Goal: Book appointment/travel/reservation

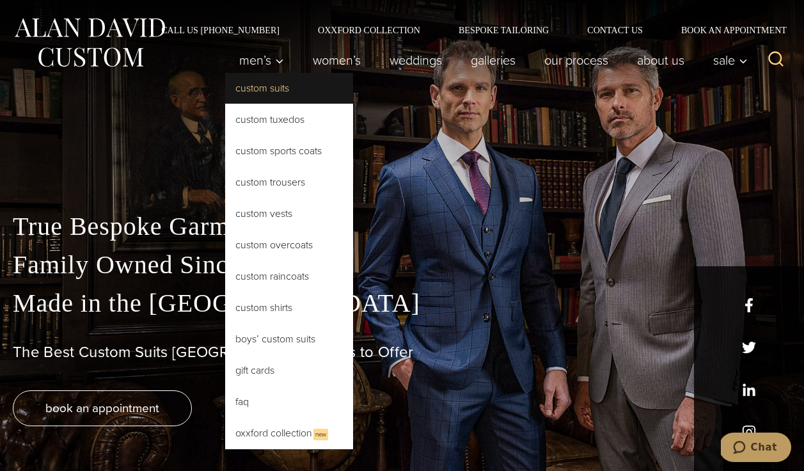
click at [311, 92] on link "Custom Suits" at bounding box center [289, 88] width 128 height 31
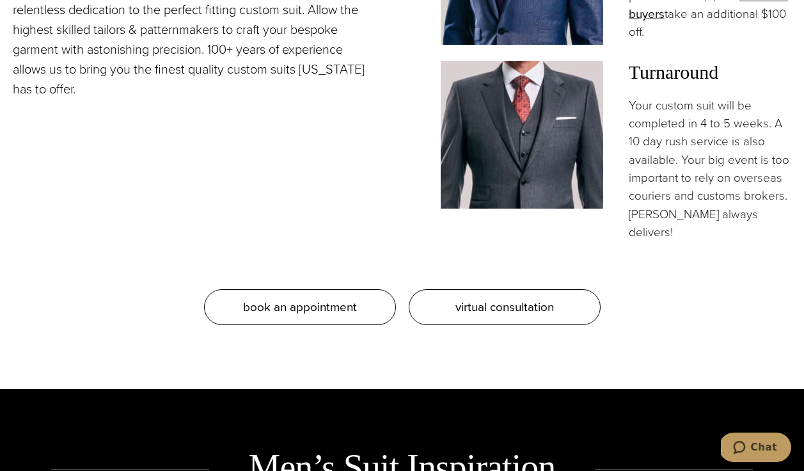
scroll to position [1223, 0]
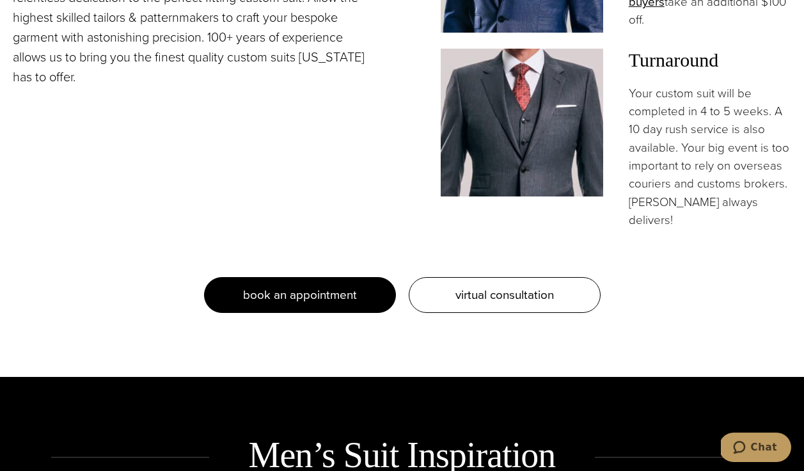
click at [307, 285] on span "book an appointment" at bounding box center [300, 294] width 114 height 19
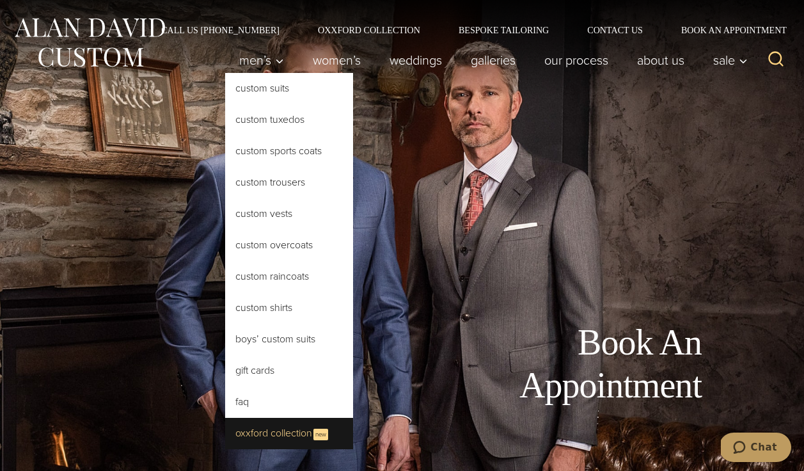
click at [246, 427] on link "Oxxford Collection New" at bounding box center [289, 433] width 128 height 31
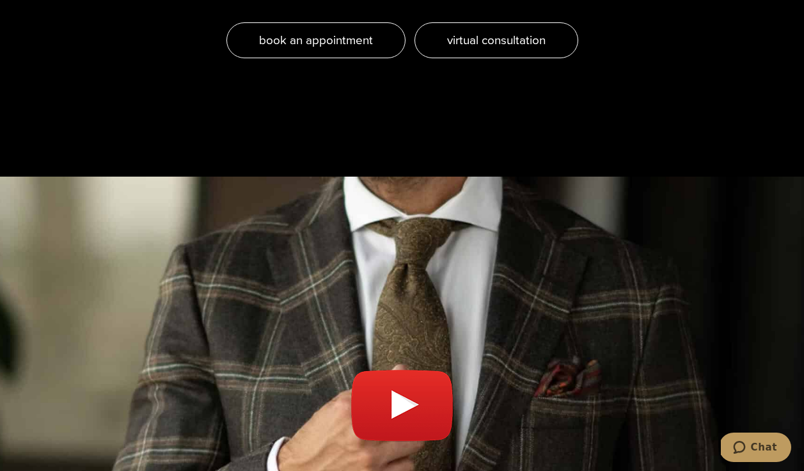
scroll to position [4417, 0]
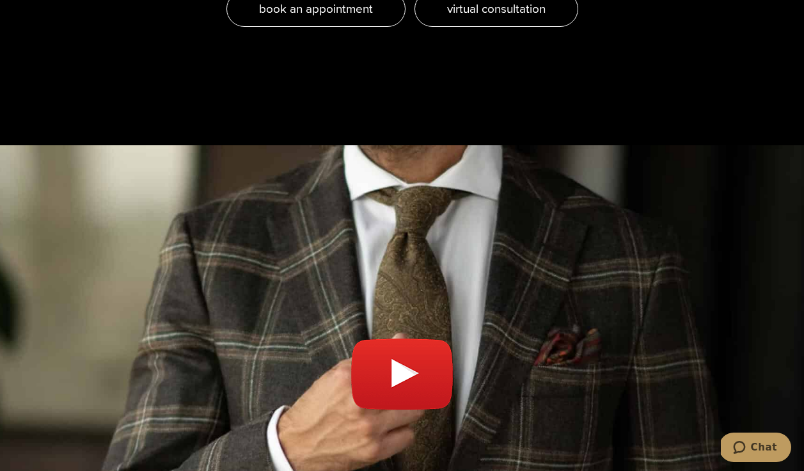
click at [363, 298] on link "Play video" at bounding box center [402, 380] width 779 height 439
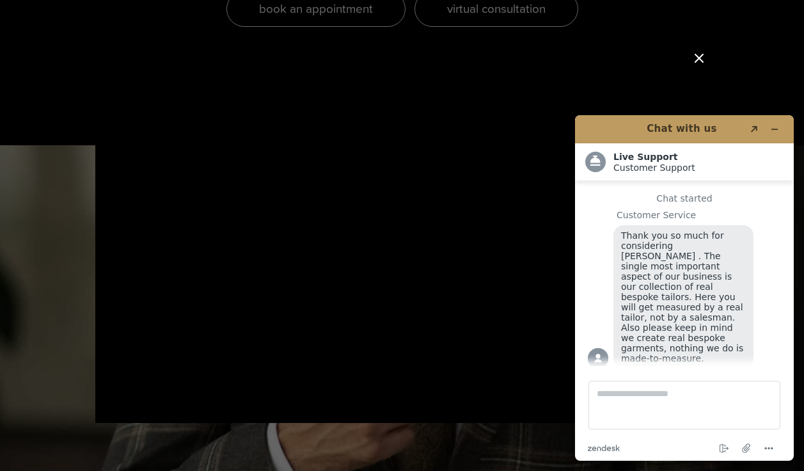
scroll to position [13, 0]
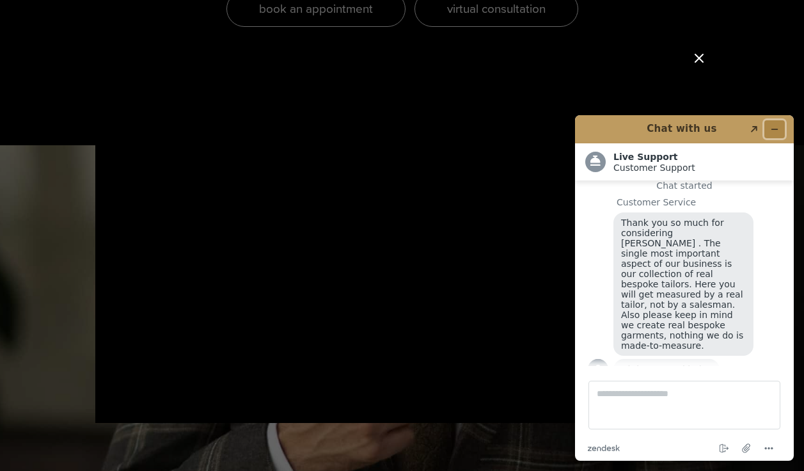
click at [775, 127] on icon "Minimize widget" at bounding box center [774, 129] width 9 height 9
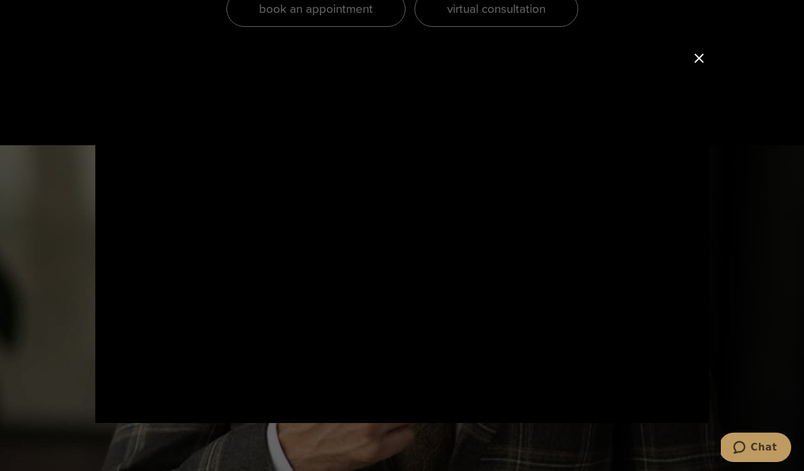
click at [702, 63] on button "Close Modal" at bounding box center [699, 58] width 15 height 15
